Goal: Browse casually: Explore the website without a specific task or goal

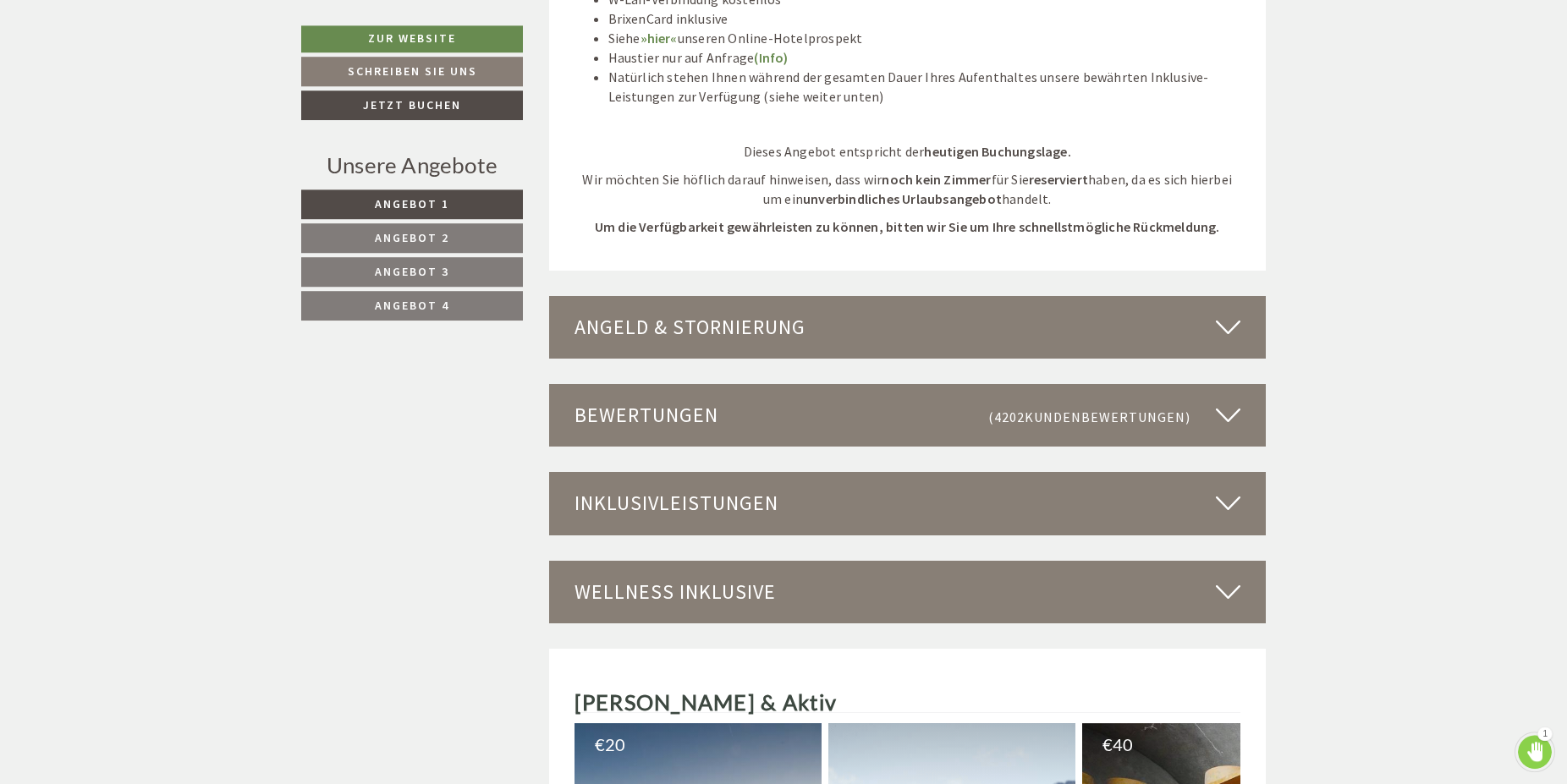
scroll to position [5089, 0]
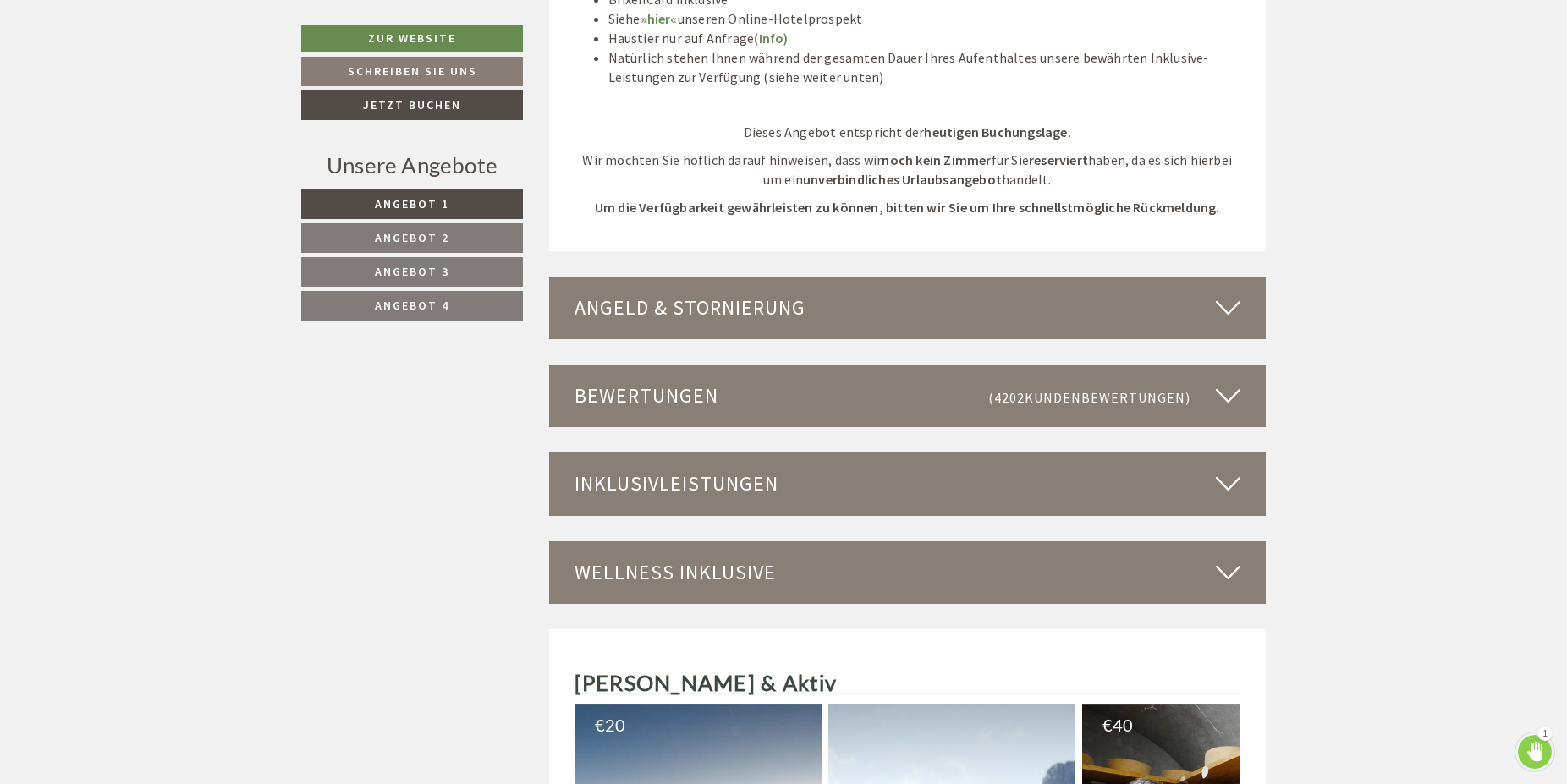
click at [1233, 469] on icon at bounding box center [1228, 484] width 24 height 29
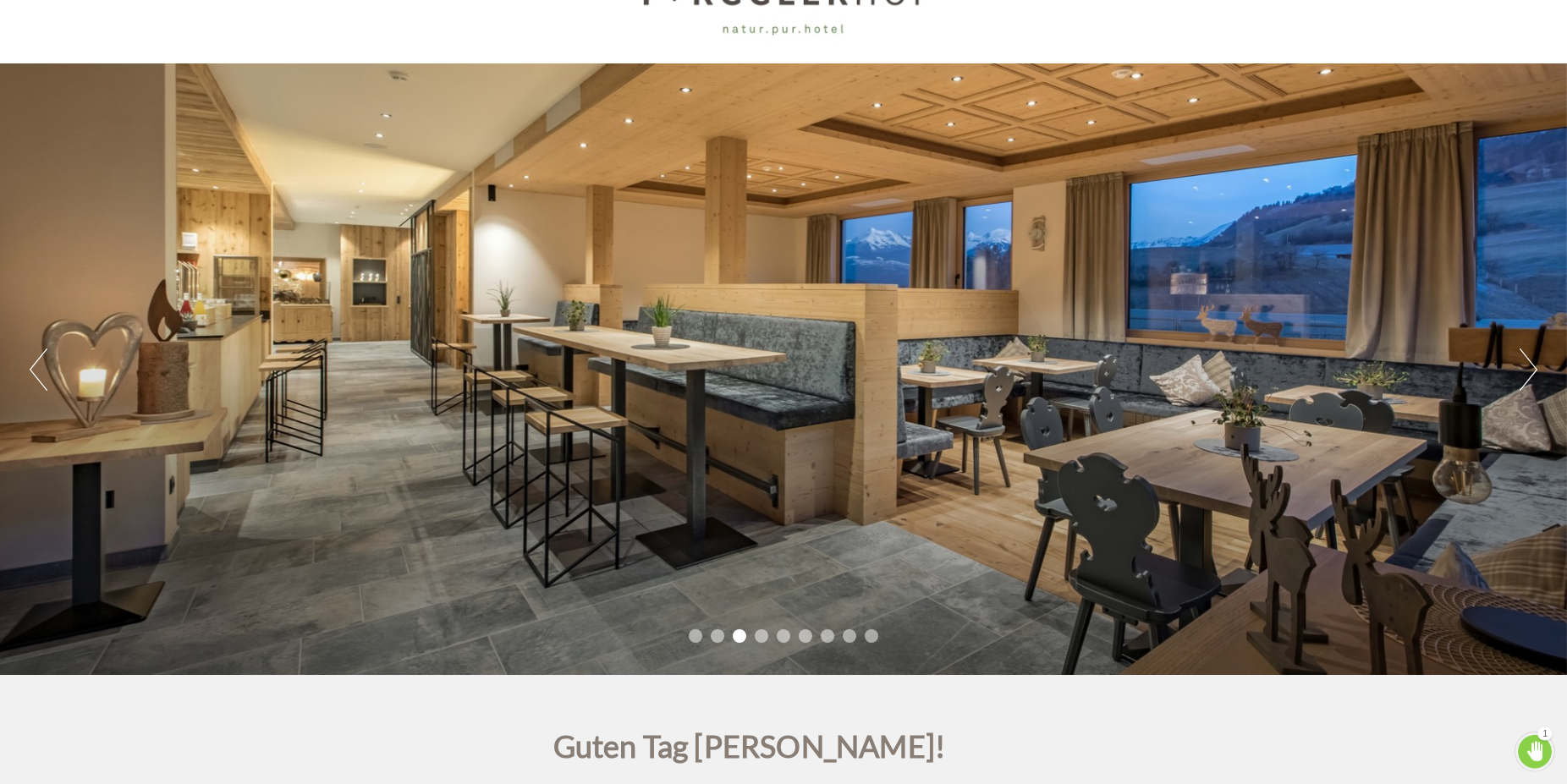
scroll to position [173, 0]
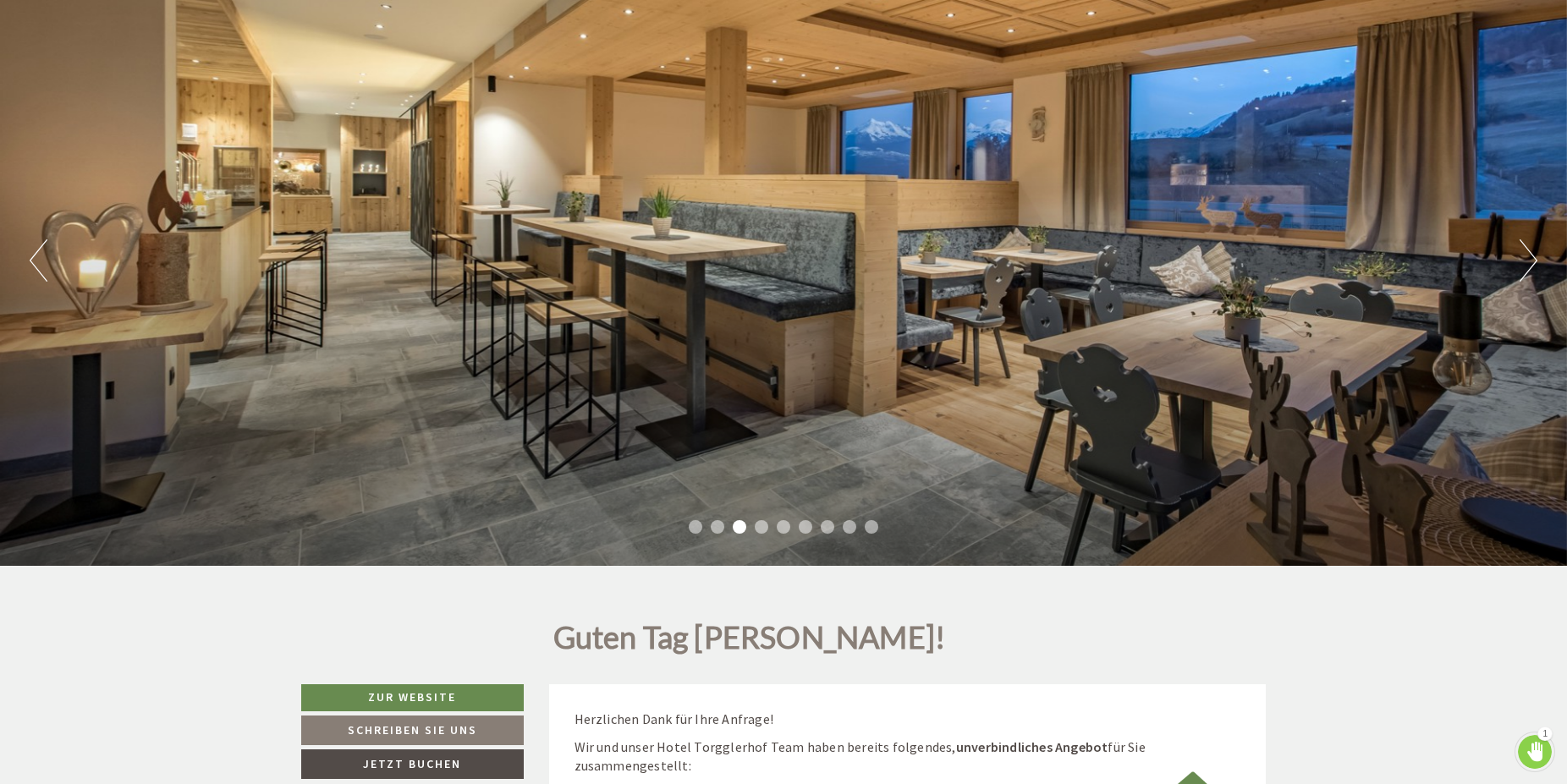
click at [1530, 265] on button "Next" at bounding box center [1528, 260] width 17 height 43
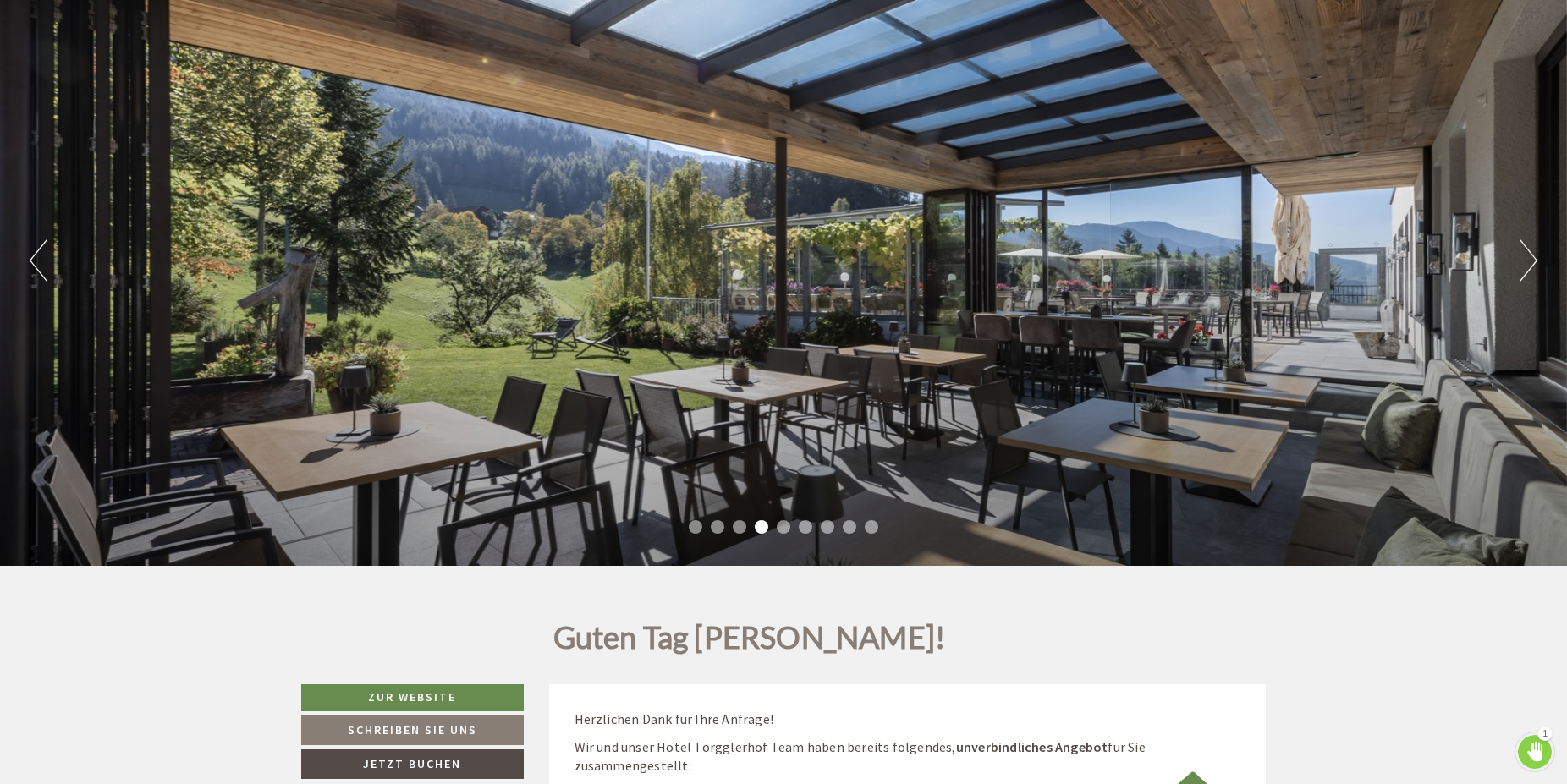
click at [1530, 265] on button "Next" at bounding box center [1528, 260] width 17 height 43
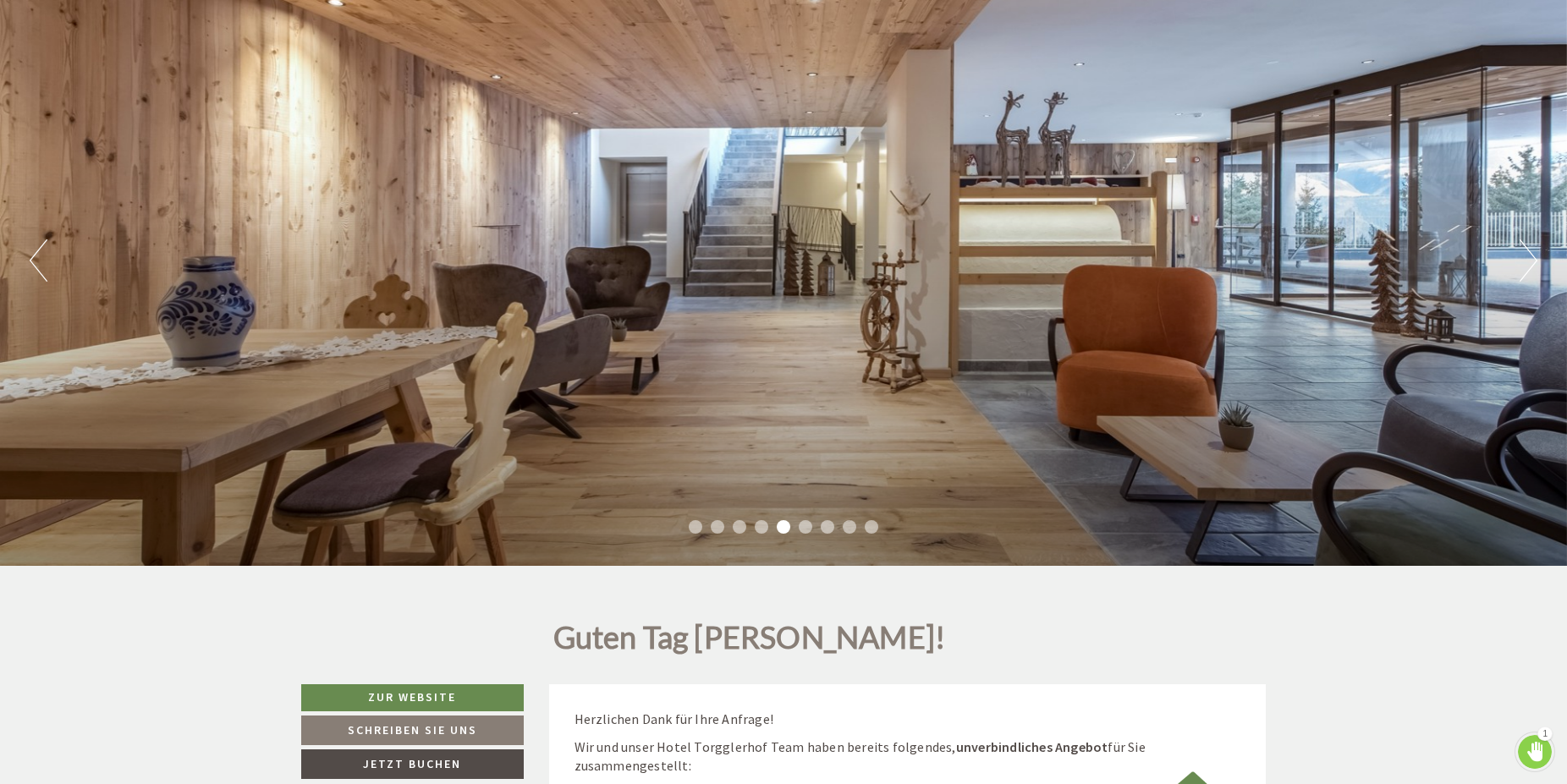
click at [1530, 265] on button "Next" at bounding box center [1528, 260] width 17 height 43
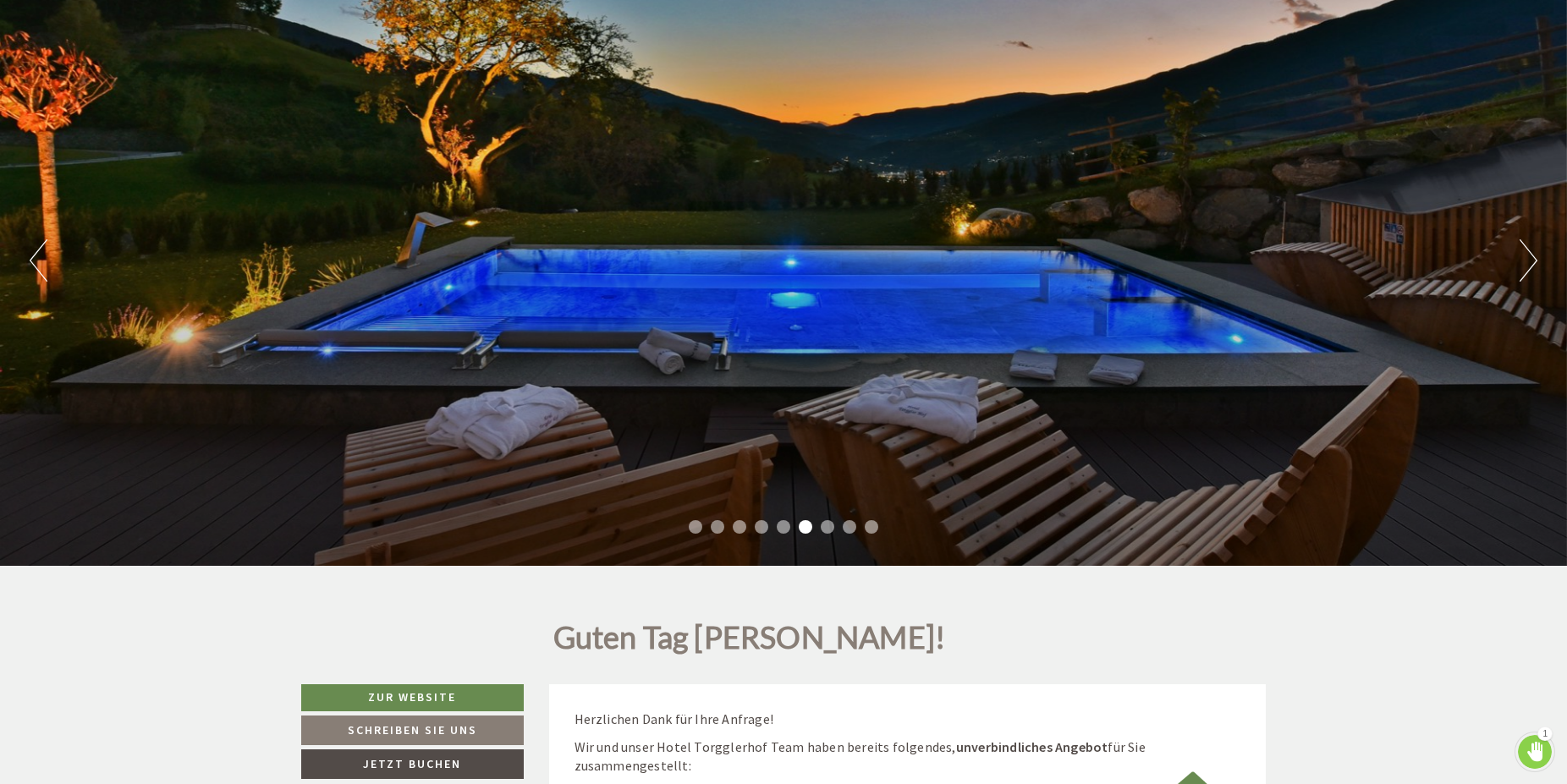
click at [1530, 265] on button "Next" at bounding box center [1528, 260] width 17 height 43
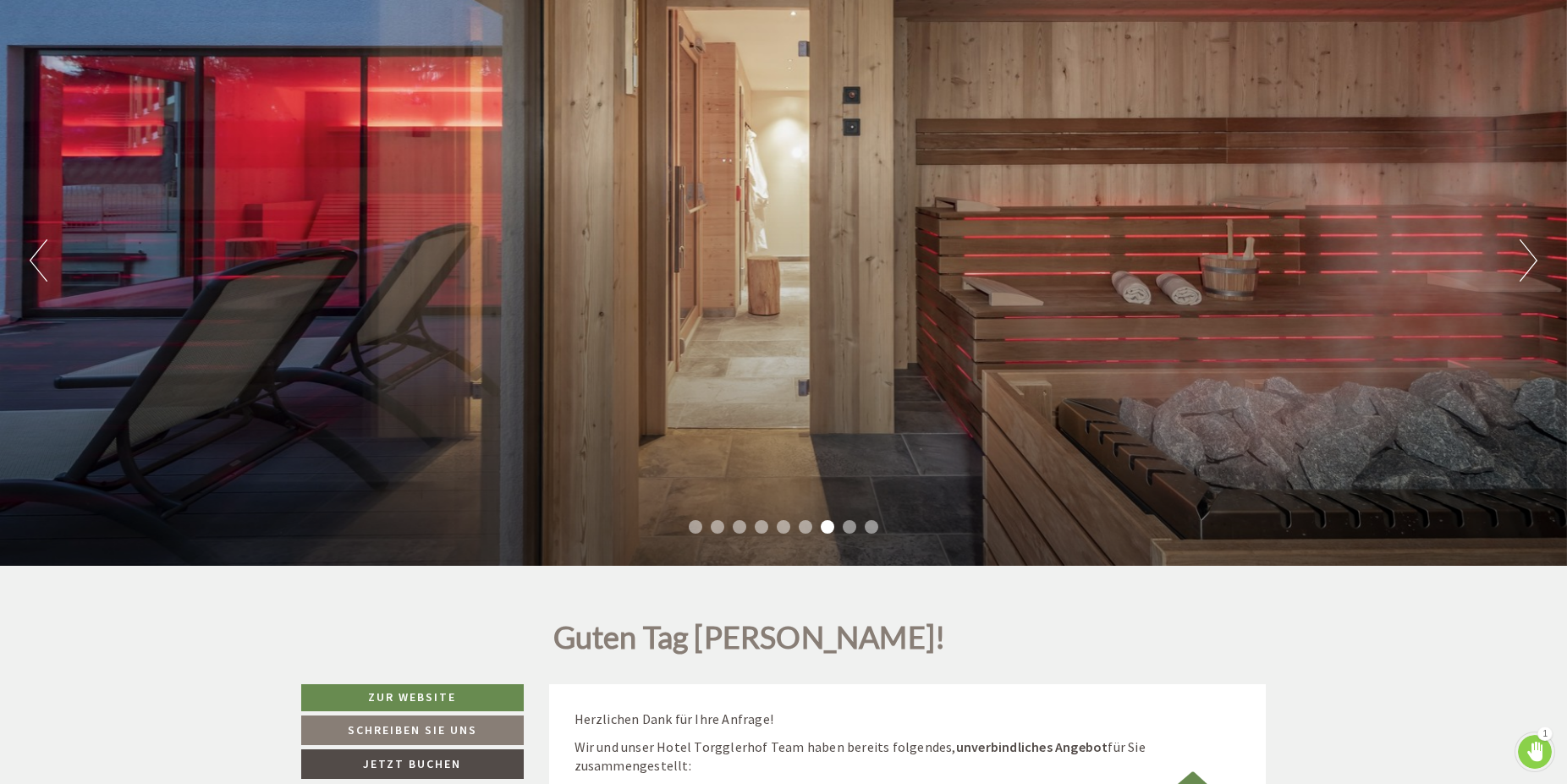
click at [1530, 265] on button "Next" at bounding box center [1528, 260] width 17 height 43
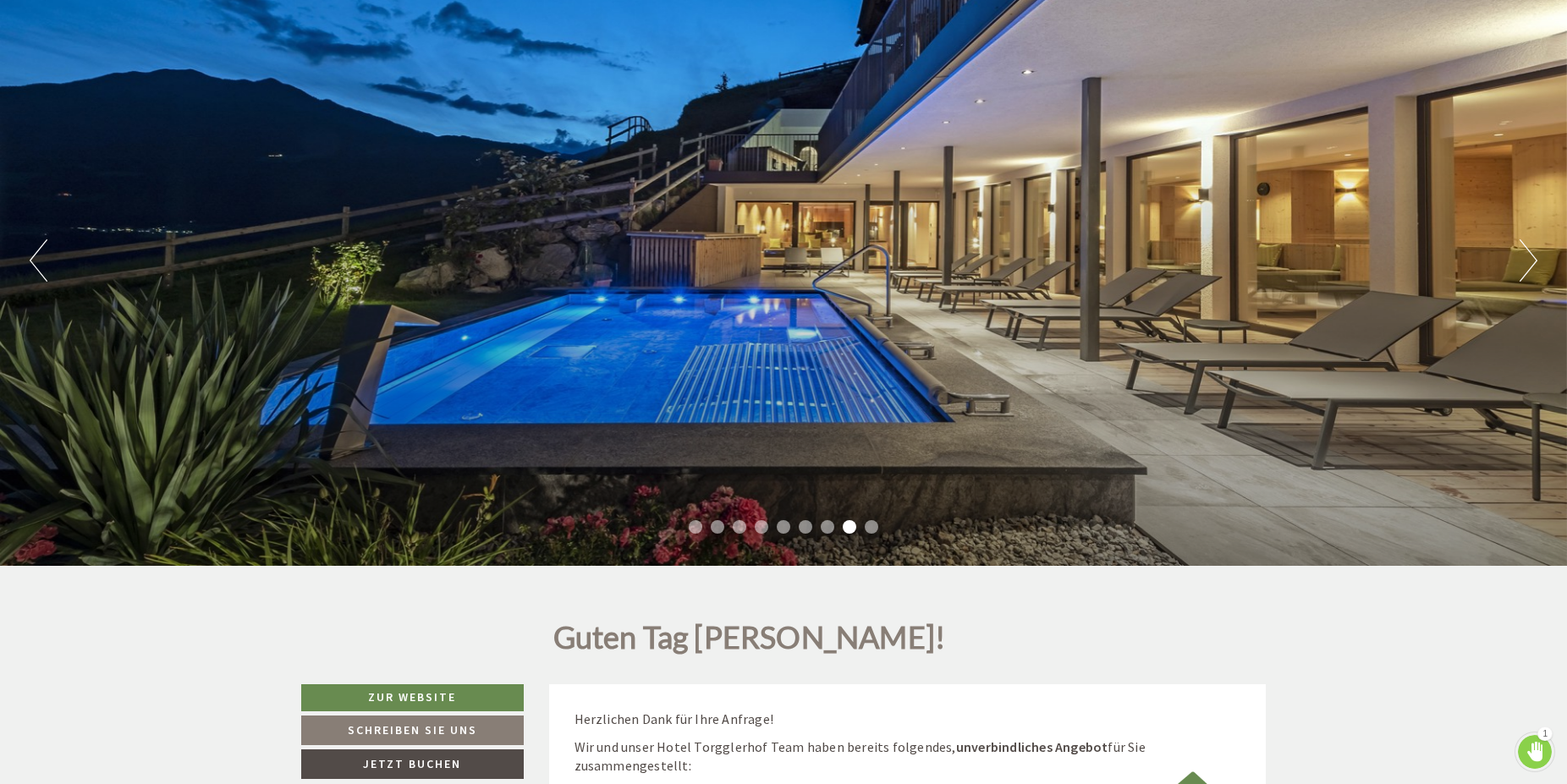
click at [1530, 265] on button "Next" at bounding box center [1528, 260] width 17 height 43
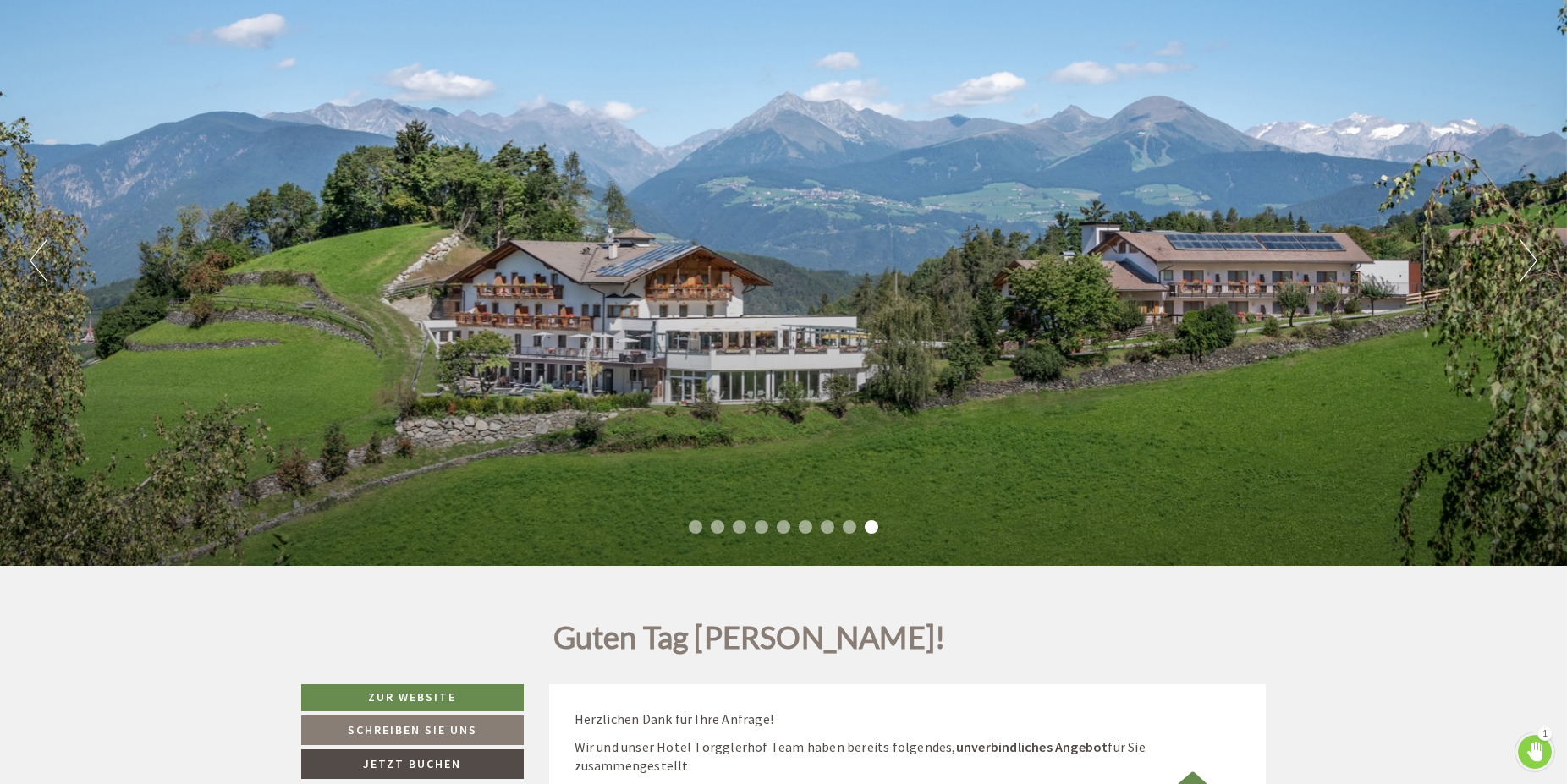
click at [1530, 265] on button "Next" at bounding box center [1528, 260] width 17 height 43
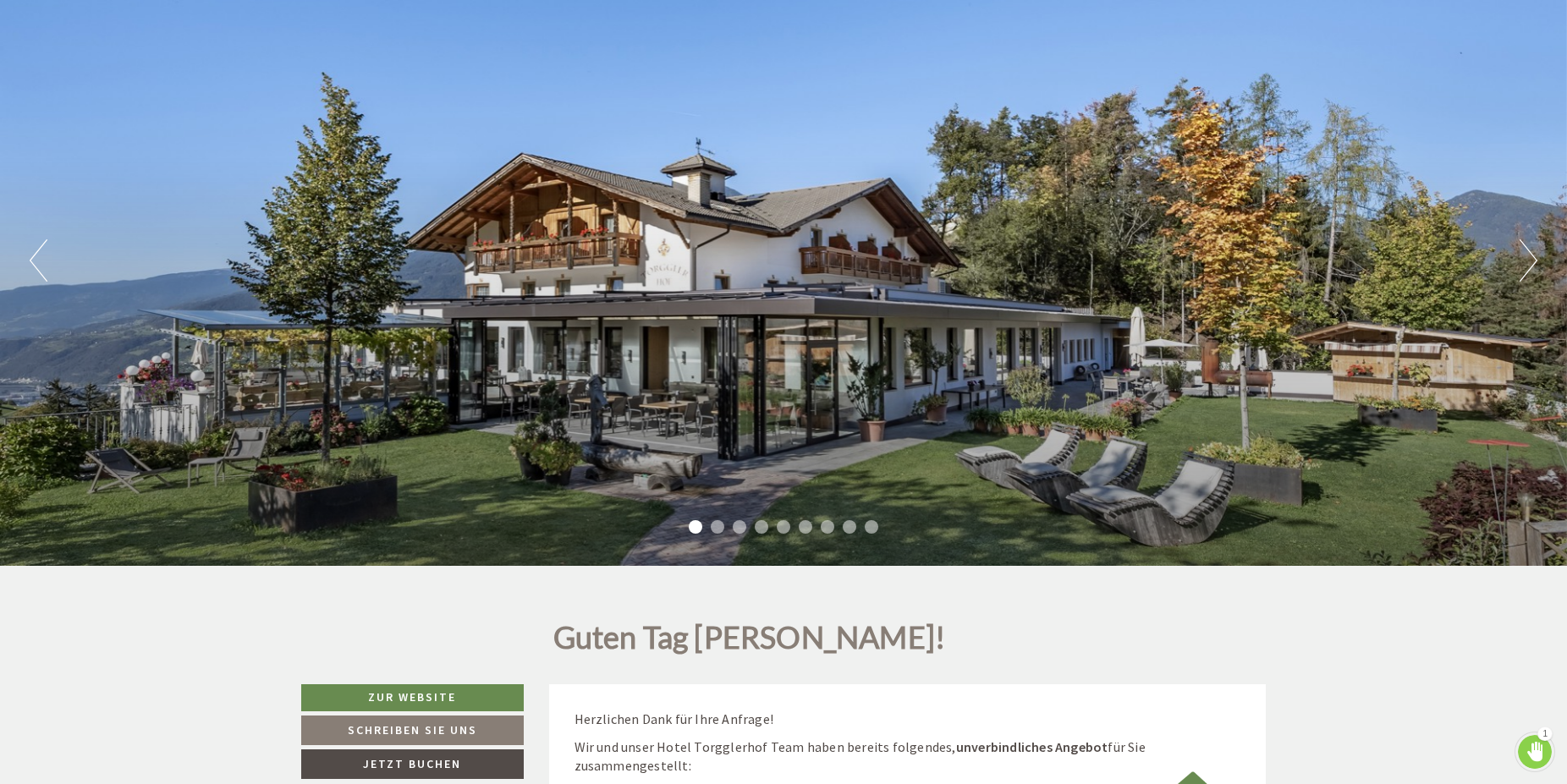
click at [1530, 265] on button "Next" at bounding box center [1528, 260] width 17 height 43
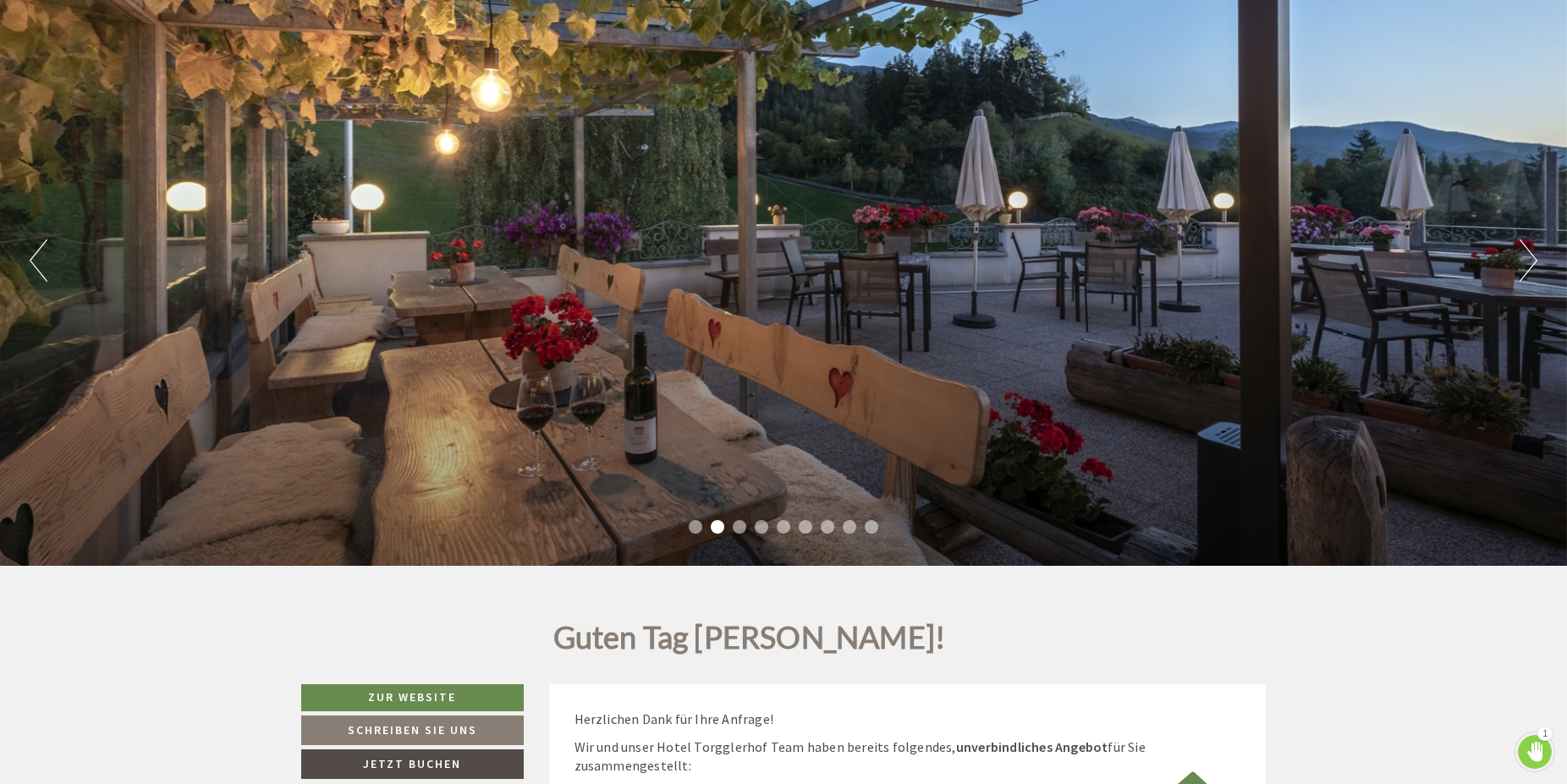
click at [1530, 265] on button "Next" at bounding box center [1528, 260] width 17 height 43
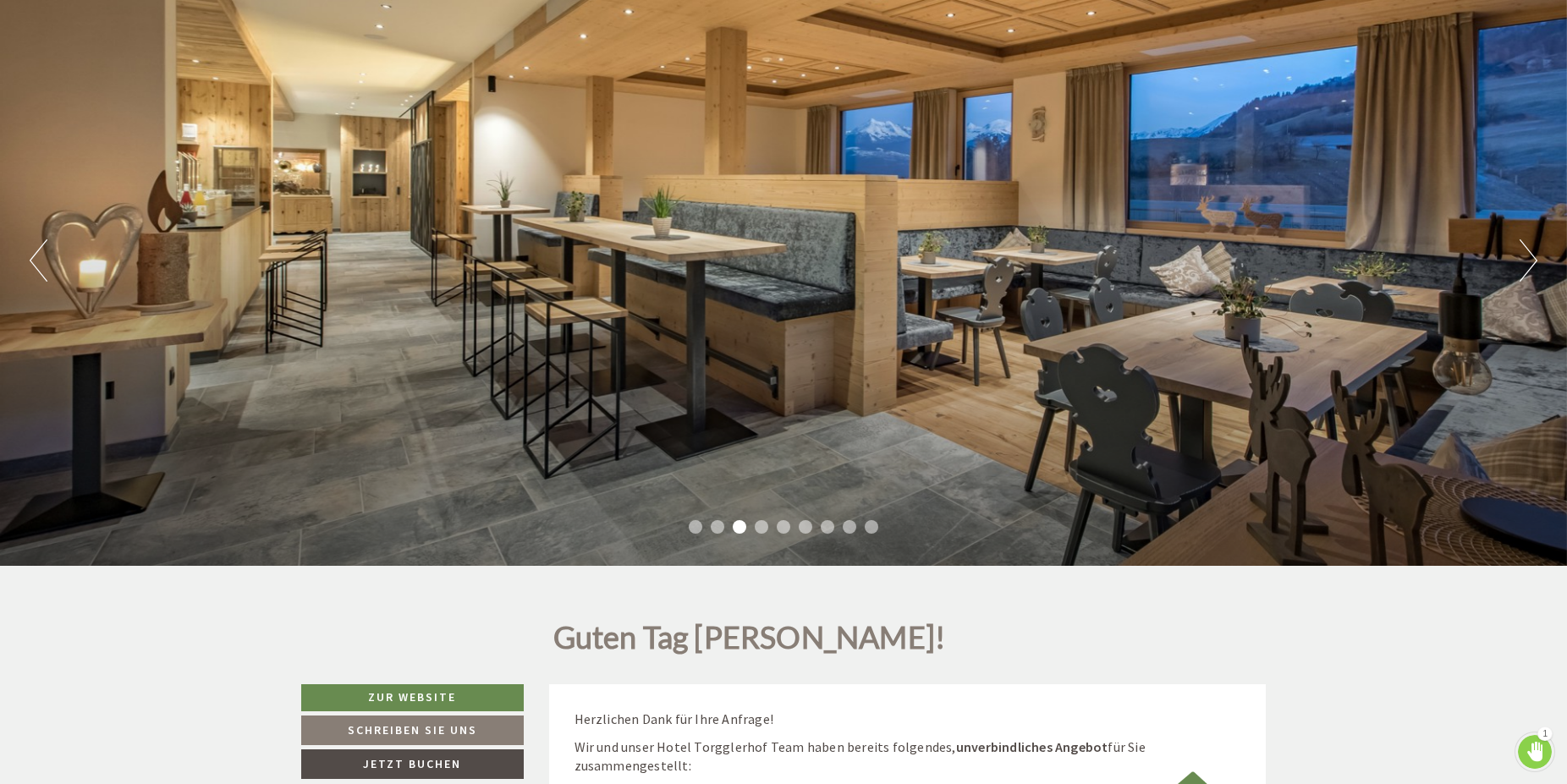
click at [1530, 265] on button "Next" at bounding box center [1528, 260] width 17 height 43
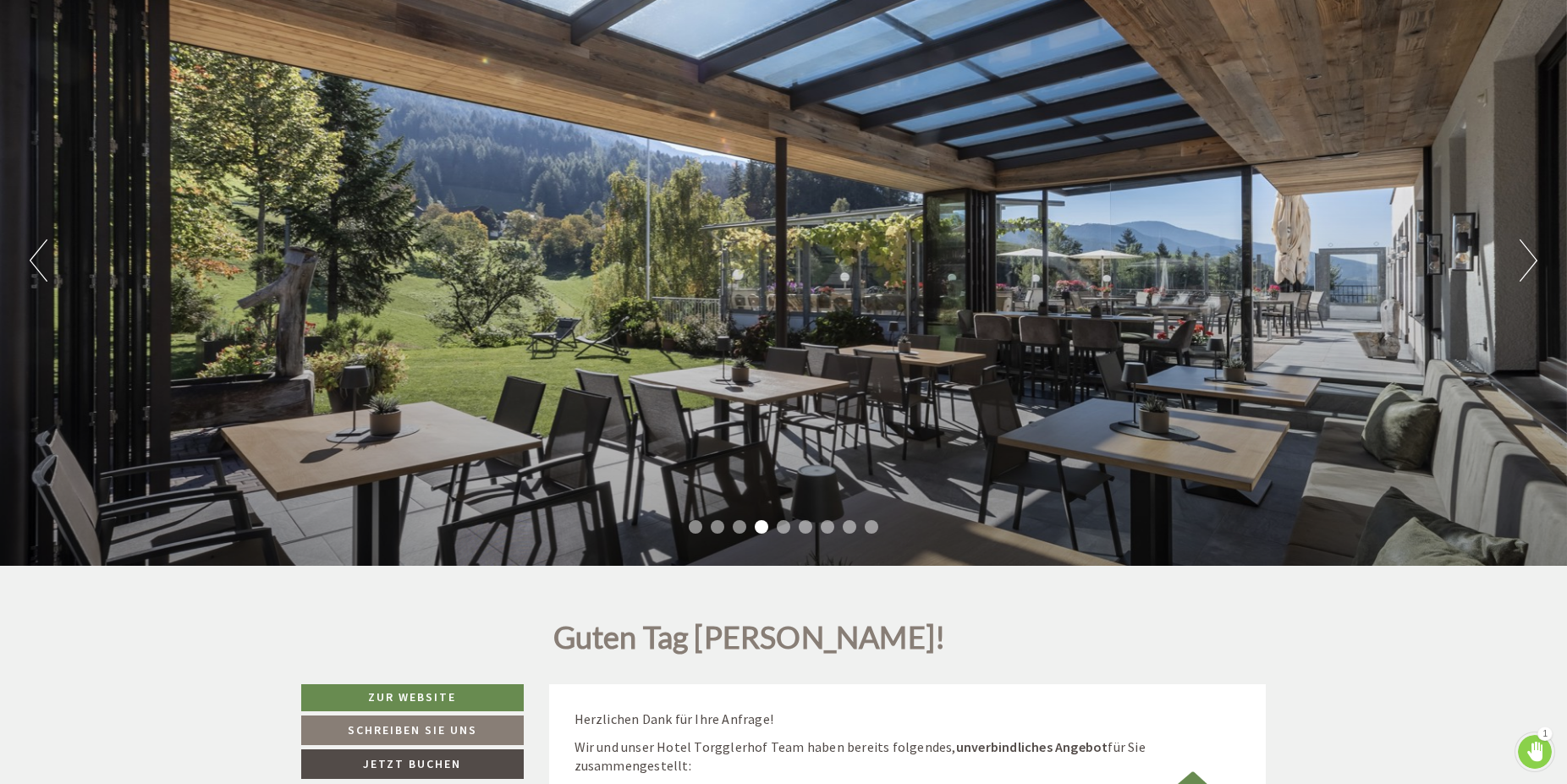
click at [1530, 265] on button "Next" at bounding box center [1528, 260] width 17 height 43
